Goal: Information Seeking & Learning: Understand process/instructions

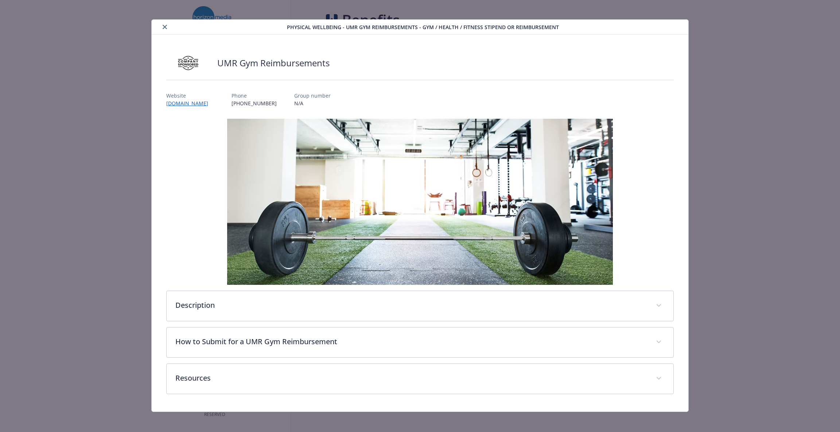
scroll to position [8, 0]
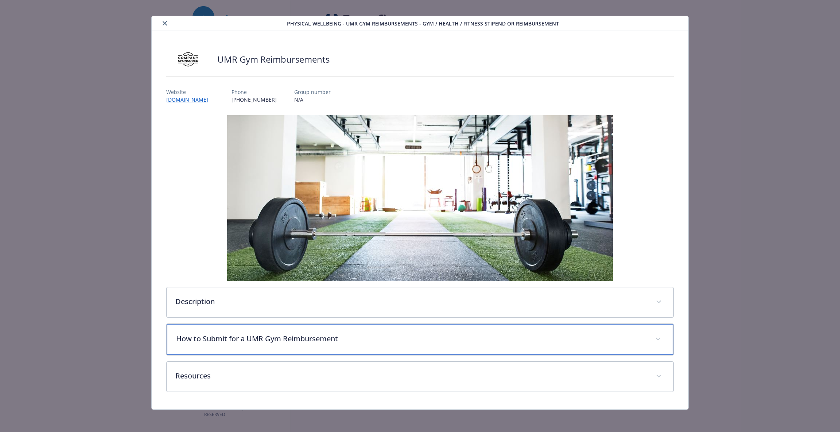
click at [334, 340] on p "How to Submit for a UMR Gym Reimbursement" at bounding box center [411, 339] width 471 height 11
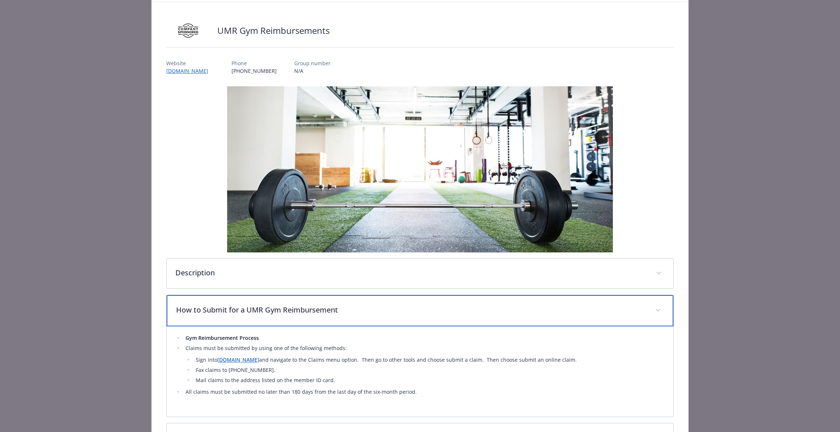
scroll to position [55, 0]
